Goal: Transaction & Acquisition: Book appointment/travel/reservation

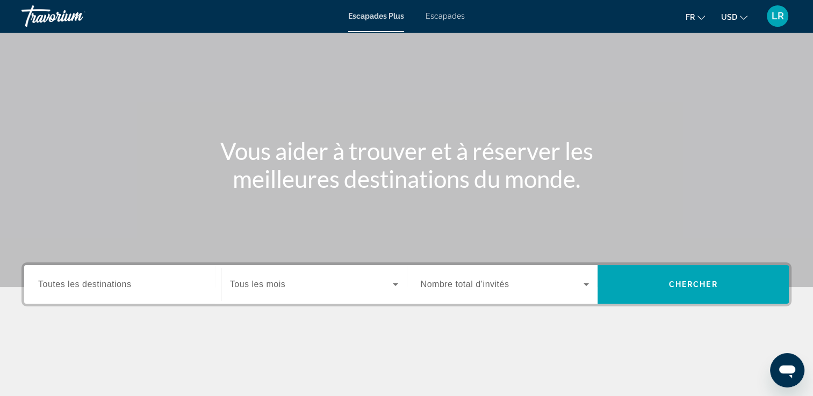
scroll to position [54, 0]
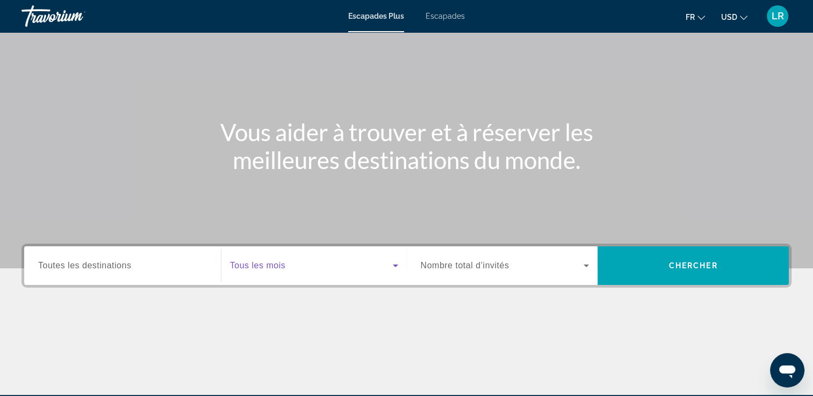
click at [350, 263] on span "Widget de recherche" at bounding box center [311, 265] width 163 height 13
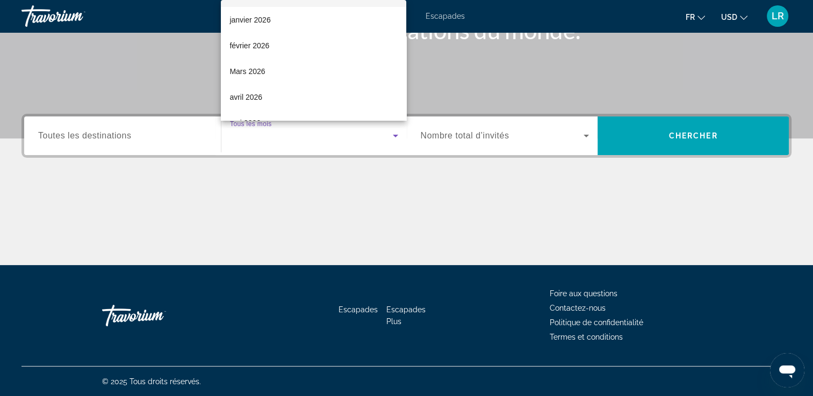
scroll to position [107, 0]
click at [308, 174] on div at bounding box center [406, 198] width 813 height 396
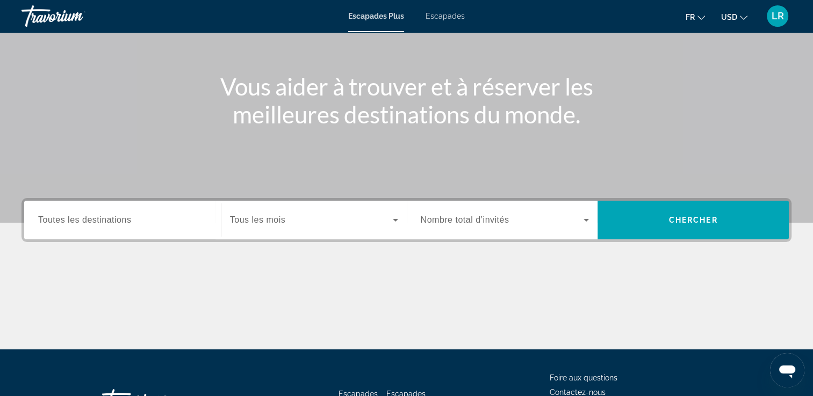
scroll to position [76, 0]
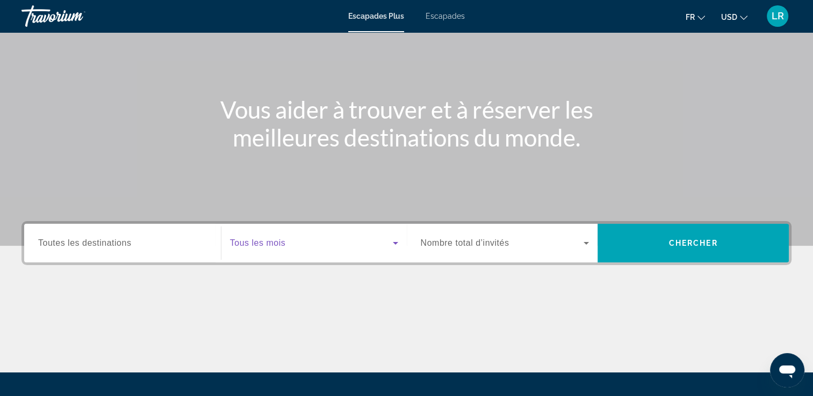
click at [392, 244] on icon "Widget de recherche" at bounding box center [395, 243] width 13 height 13
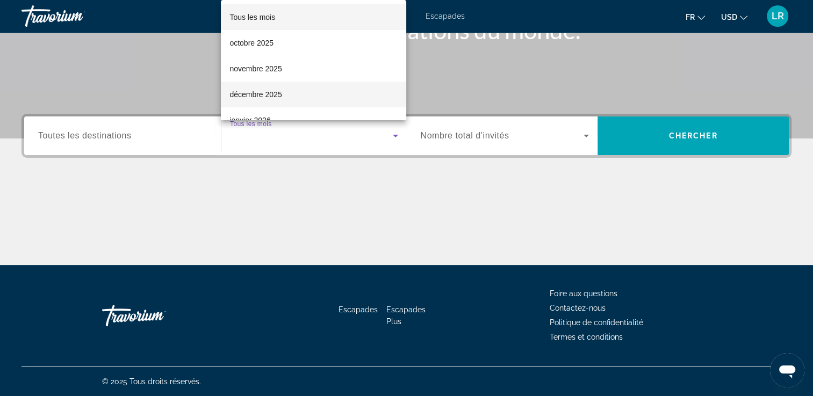
scroll to position [54, 0]
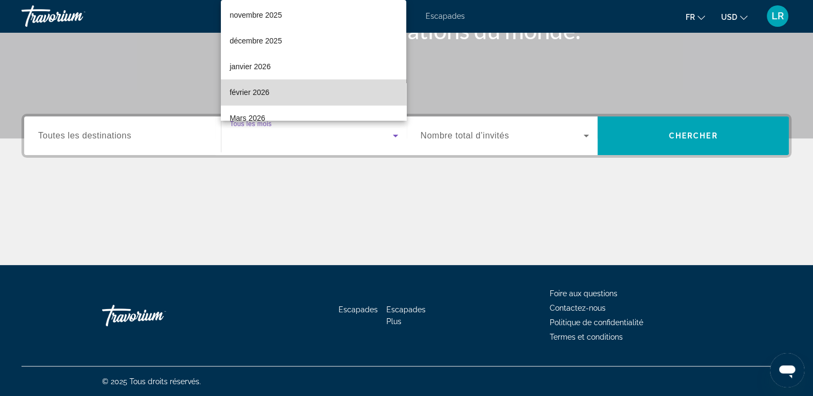
click at [339, 96] on mat-option "février 2026" at bounding box center [313, 93] width 185 height 26
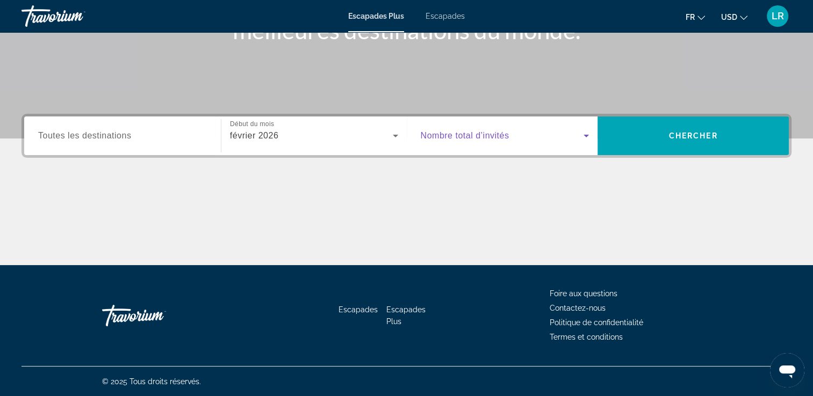
click at [548, 141] on span "Widget de recherche" at bounding box center [502, 135] width 163 height 13
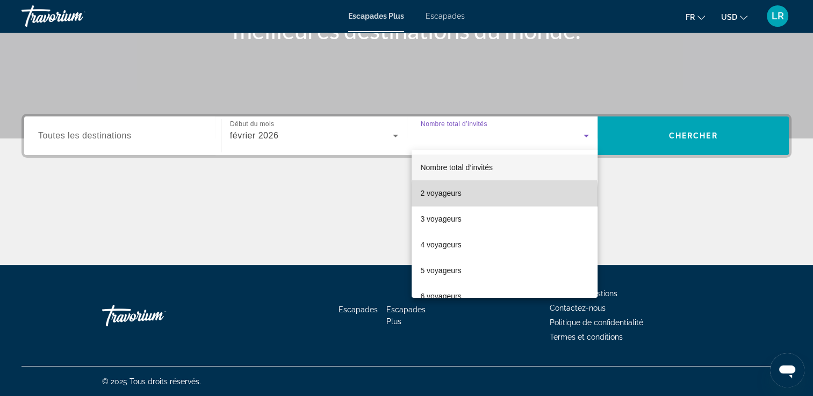
click at [504, 198] on mat-option "2 voyageurs" at bounding box center [504, 193] width 186 height 26
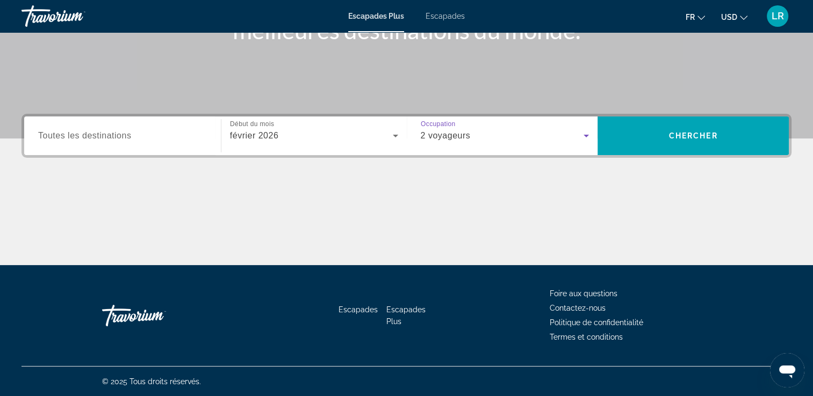
click at [204, 132] on input "Destination Toutes les destinations" at bounding box center [122, 136] width 169 height 13
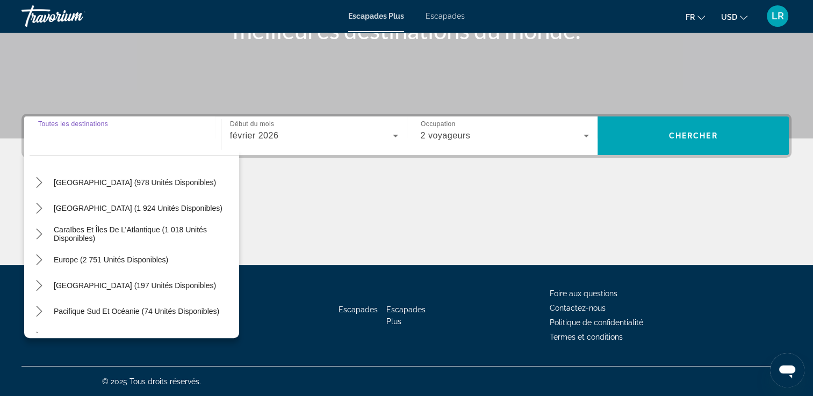
scroll to position [107, 0]
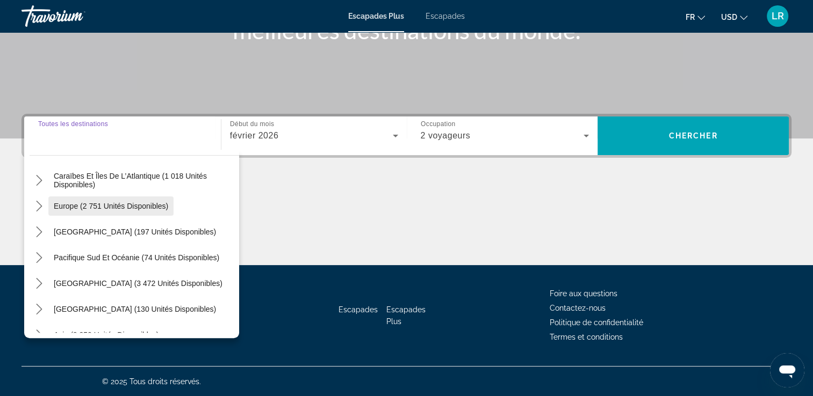
click at [142, 204] on span "Europe (2 751 unités disponibles)" at bounding box center [111, 206] width 114 height 9
type input "**********"
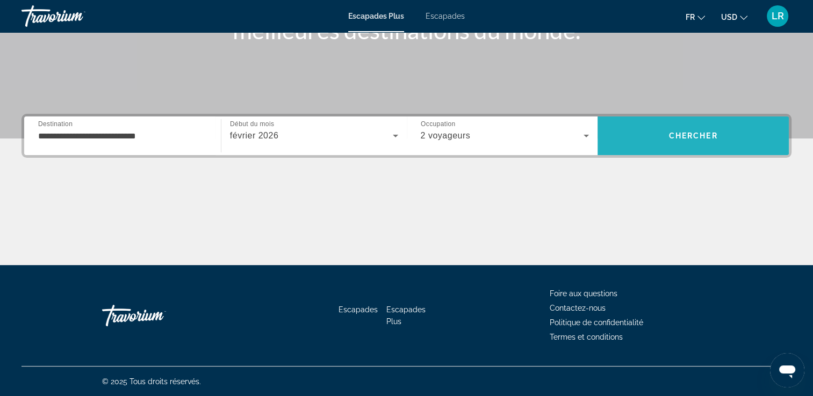
click at [677, 134] on span "Chercher" at bounding box center [693, 136] width 49 height 9
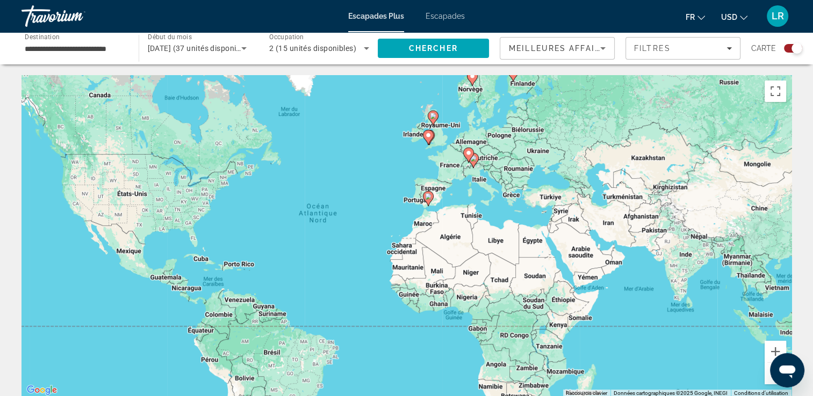
drag, startPoint x: 408, startPoint y: 191, endPoint x: 350, endPoint y: 181, distance: 58.8
click at [350, 181] on div "Pour activer le glissement avec le clavier, appuyez sur Alt+Entrée. Une fois ce…" at bounding box center [406, 236] width 770 height 322
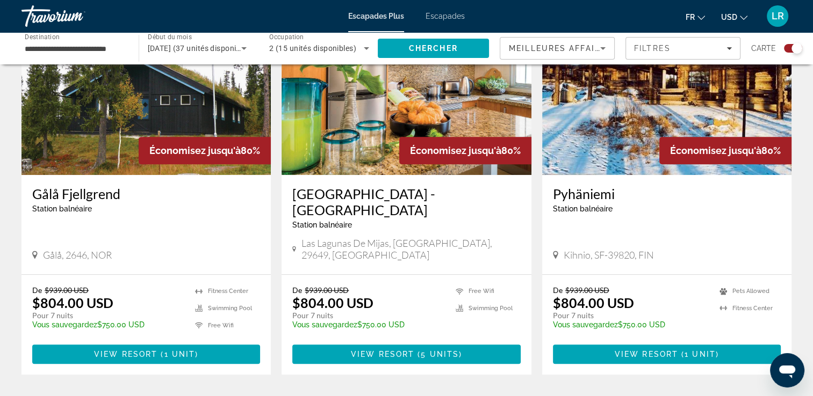
scroll to position [430, 0]
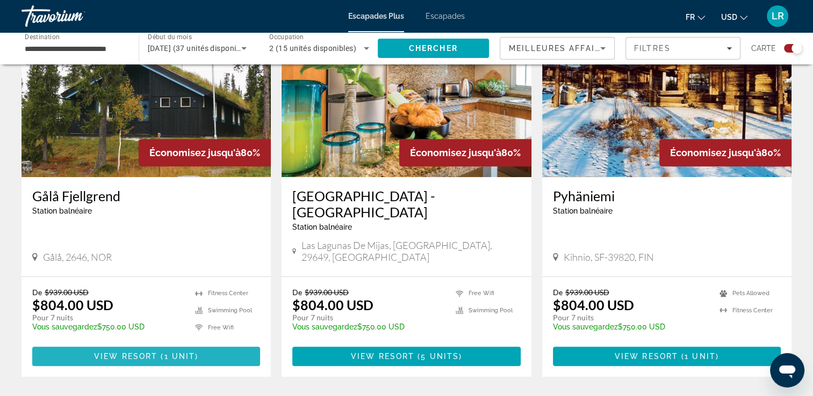
click at [186, 352] on span "1 unit" at bounding box center [179, 356] width 31 height 9
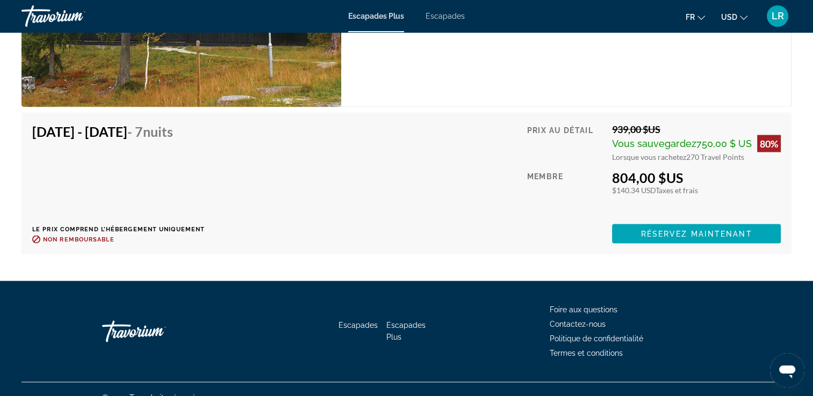
scroll to position [1851, 0]
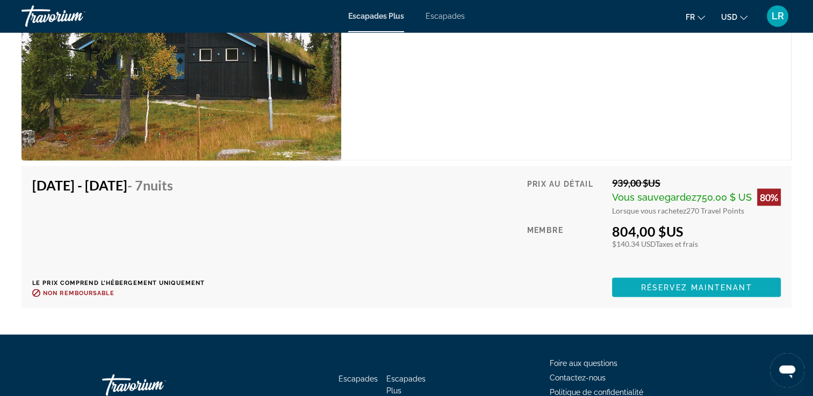
click at [726, 283] on span "Réservez maintenant" at bounding box center [696, 287] width 111 height 9
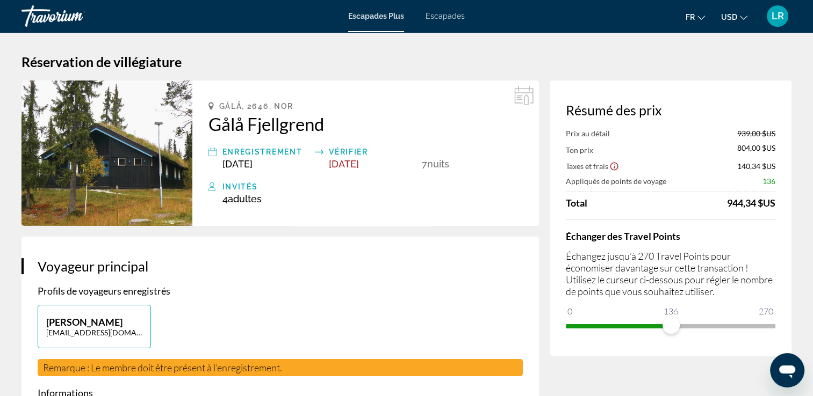
click at [671, 324] on span "ngx-slider" at bounding box center [618, 326] width 105 height 4
drag, startPoint x: 769, startPoint y: 325, endPoint x: 811, endPoint y: 323, distance: 41.4
drag, startPoint x: 779, startPoint y: 329, endPoint x: 812, endPoint y: 326, distance: 32.4
